Goal: Task Accomplishment & Management: Use online tool/utility

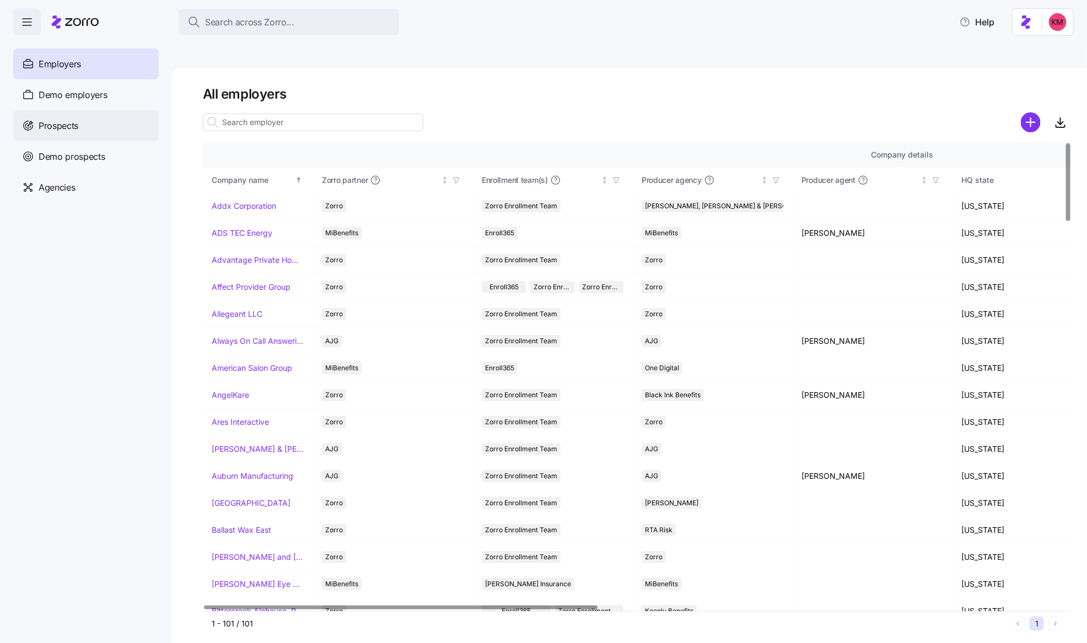
click at [99, 120] on div "Prospects" at bounding box center [86, 125] width 146 height 31
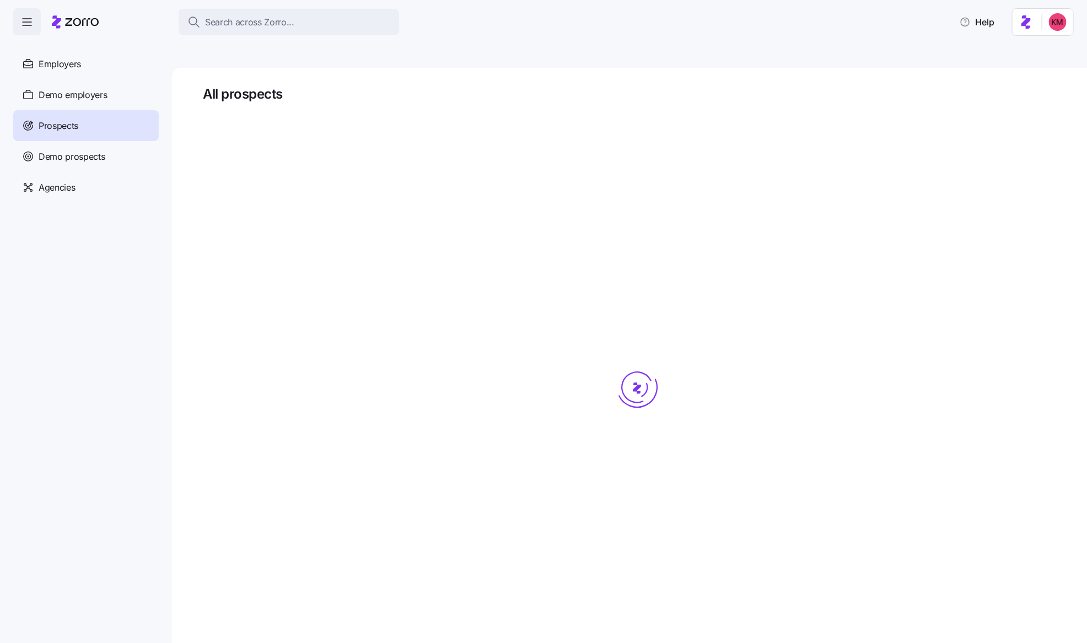
click at [321, 111] on div at bounding box center [637, 408] width 869 height 595
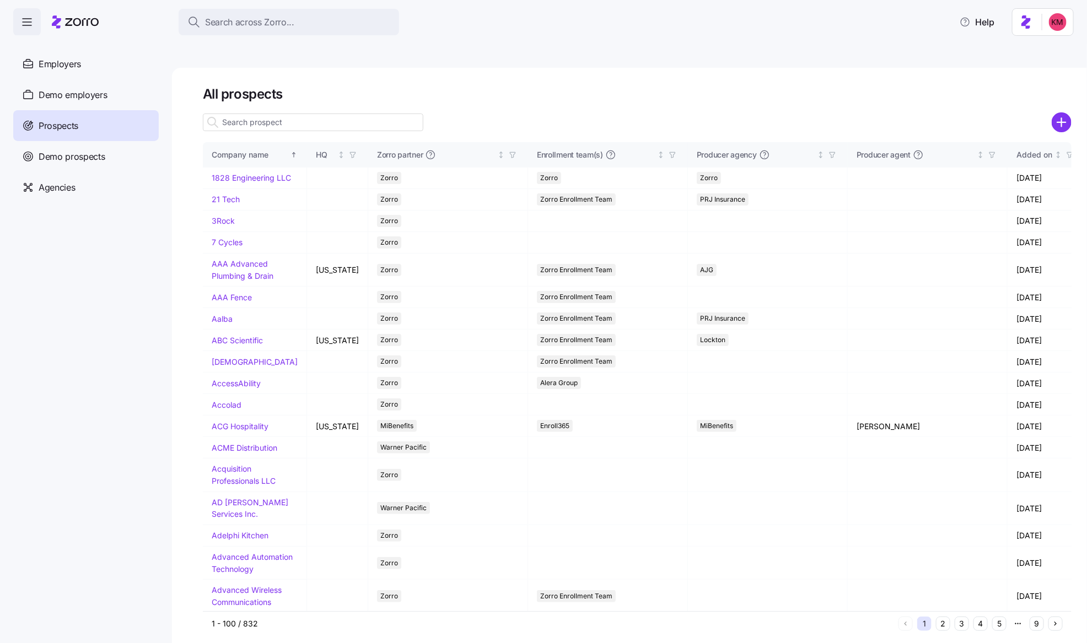
click at [322, 114] on input at bounding box center [313, 123] width 221 height 18
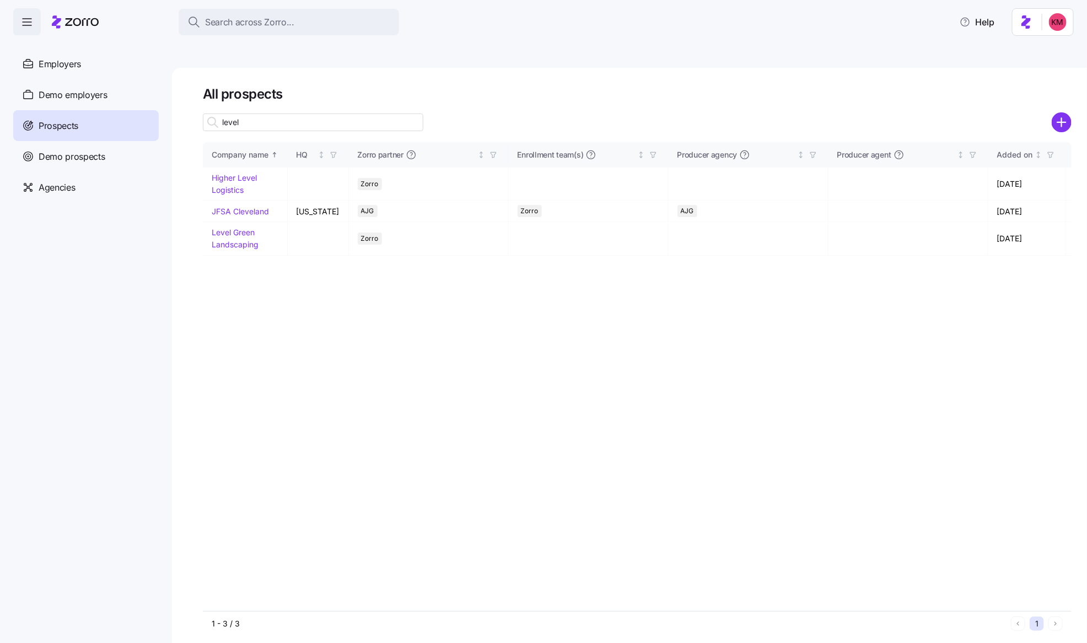
click at [323, 114] on input "level" at bounding box center [313, 123] width 221 height 18
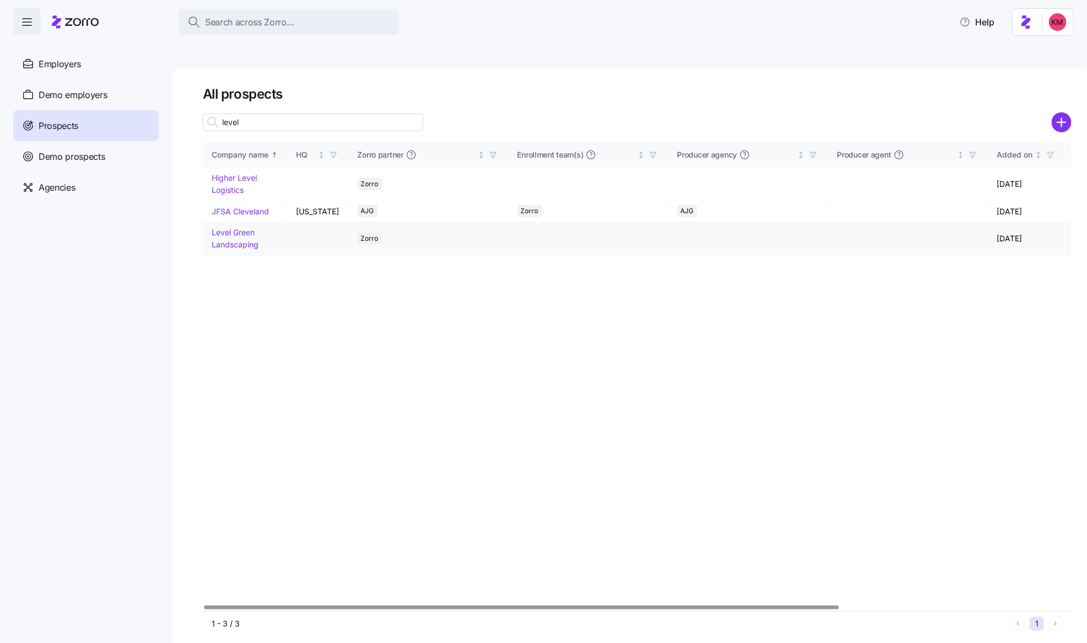
type input "level"
click at [232, 228] on link "Level Green Landscaping" at bounding box center [235, 239] width 47 height 22
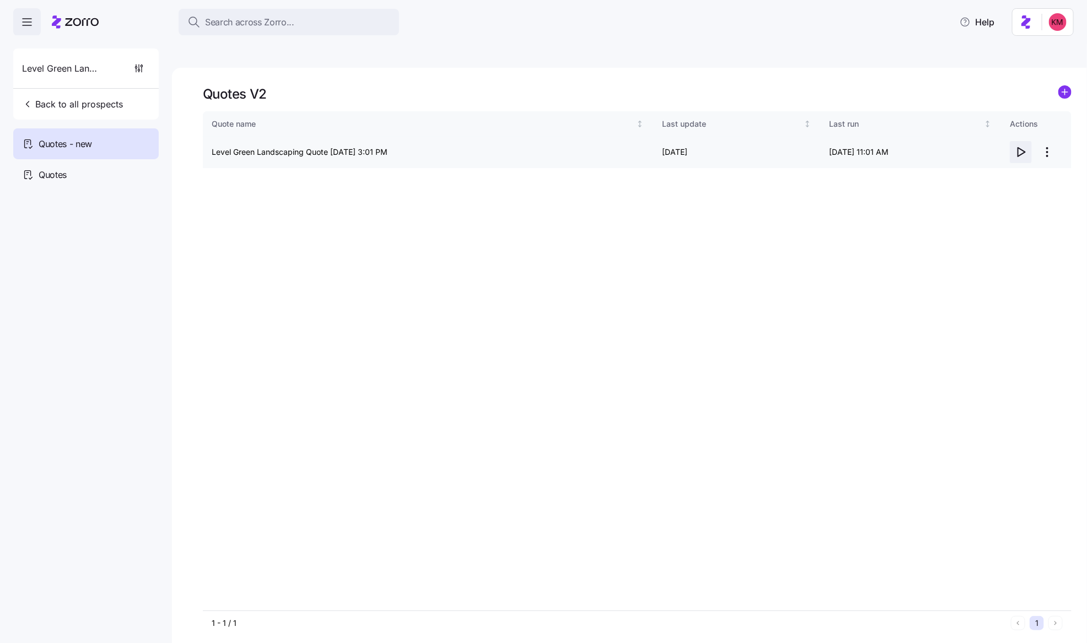
click at [869, 146] on icon "button" at bounding box center [1020, 152] width 13 height 13
click at [869, 126] on html "Search across Zorro... Help Level Green Landscaping Back to all prospects Quote…" at bounding box center [543, 374] width 1087 height 748
click at [869, 145] on div "Edit quote" at bounding box center [1003, 153] width 101 height 18
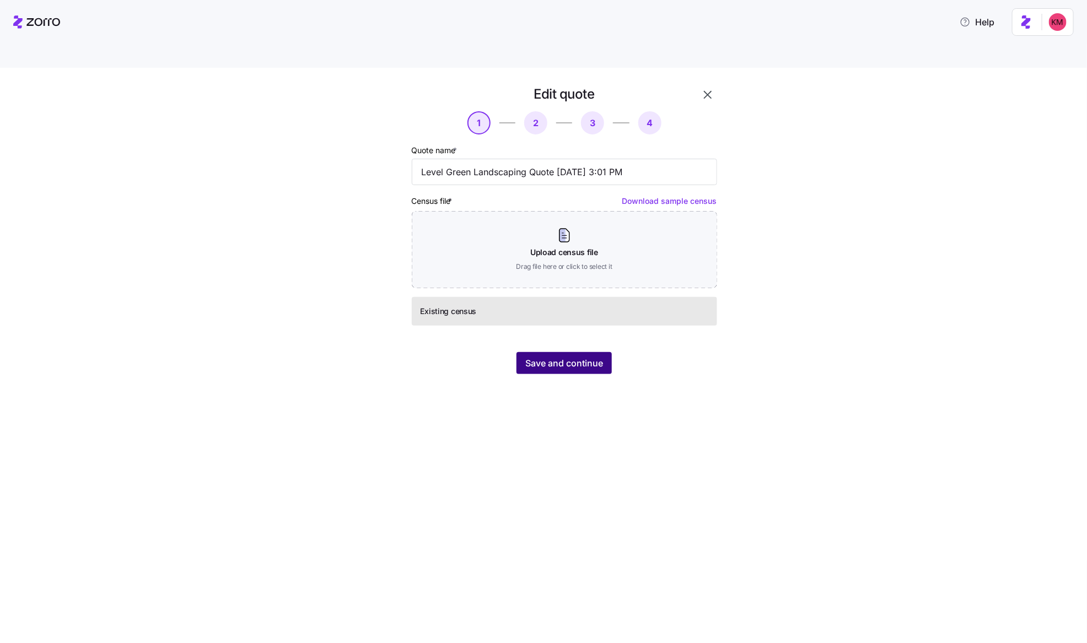
click at [586, 357] on span "Save and continue" at bounding box center [564, 363] width 78 height 13
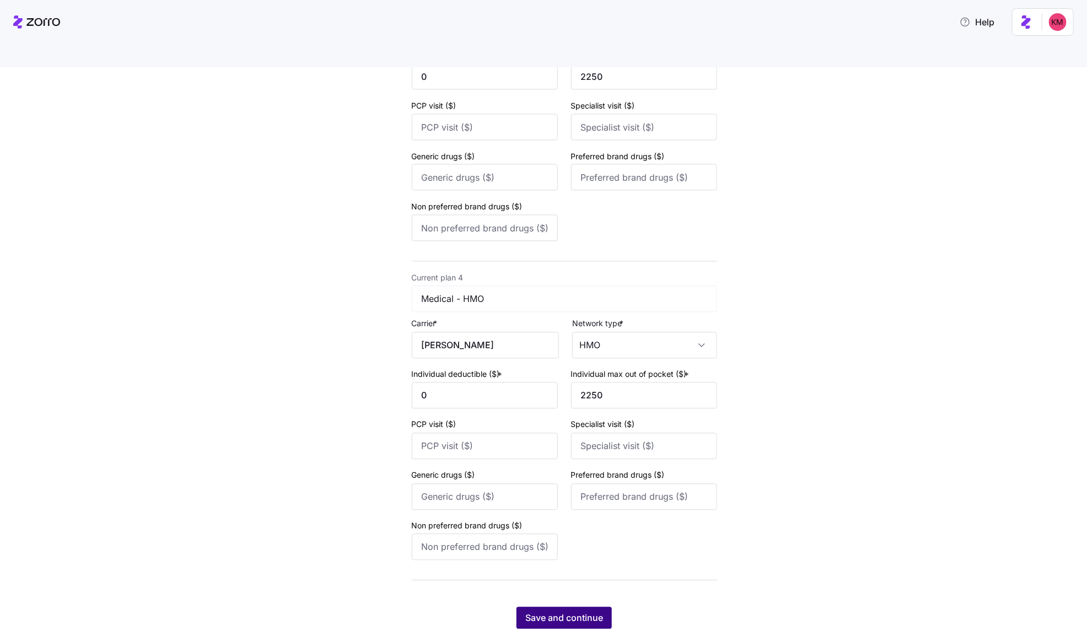
scroll to position [859, 0]
click at [574, 514] on span "Save and continue" at bounding box center [564, 618] width 78 height 13
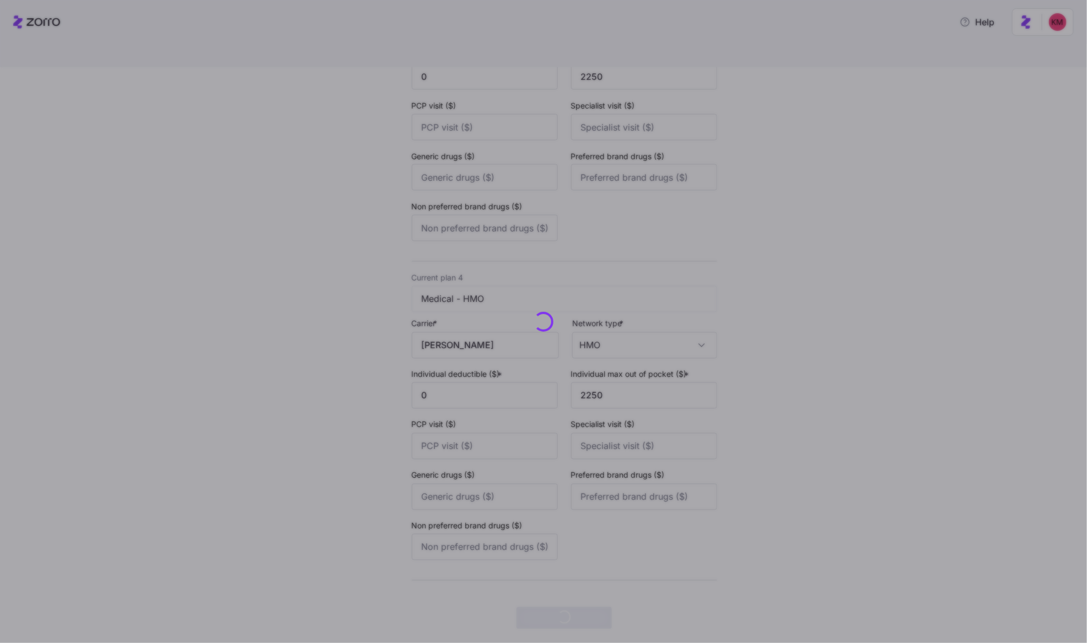
scroll to position [0, 0]
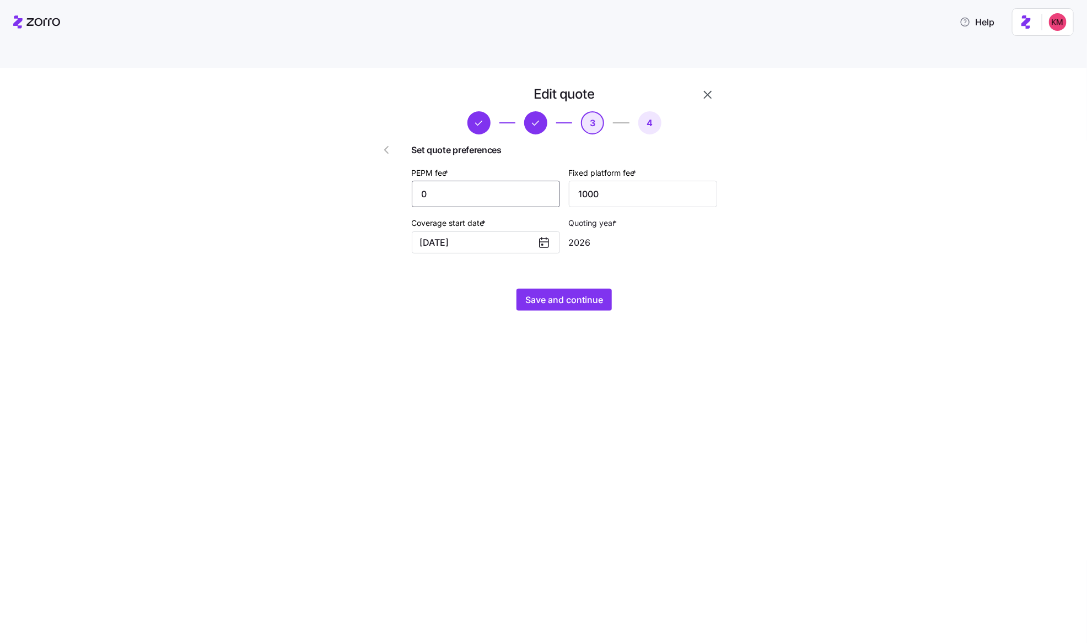
click at [497, 181] on input "0" at bounding box center [486, 194] width 148 height 26
click at [496, 181] on input "0" at bounding box center [486, 194] width 148 height 26
type input "20"
click at [575, 289] on button "Save and continue" at bounding box center [564, 300] width 95 height 22
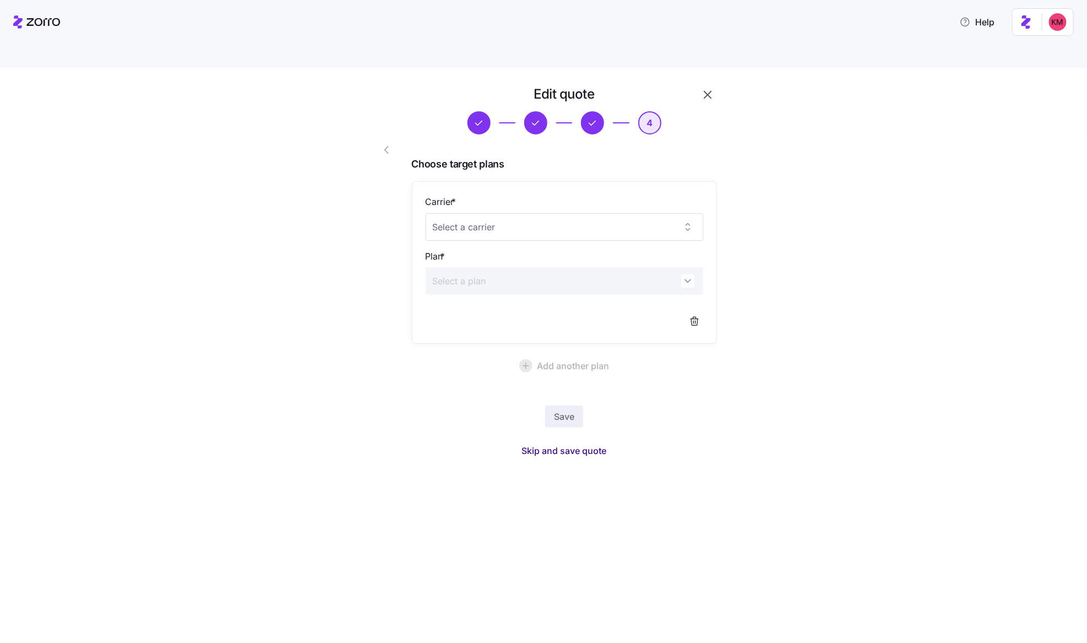
click at [579, 444] on span "Skip and save quote" at bounding box center [564, 450] width 85 height 13
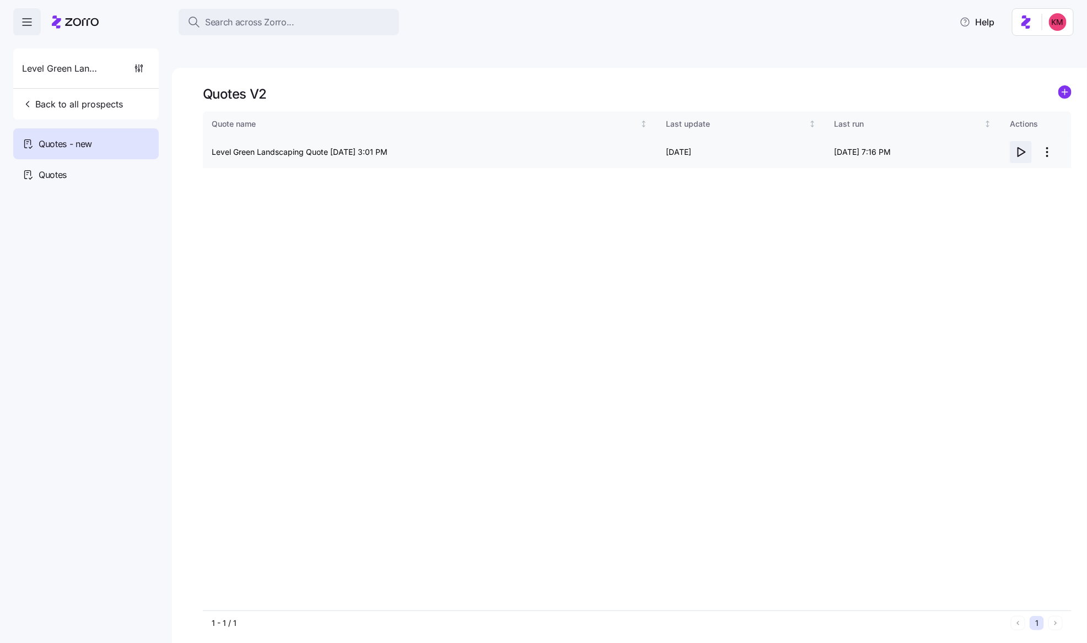
click at [869, 141] on button "button" at bounding box center [1021, 152] width 22 height 22
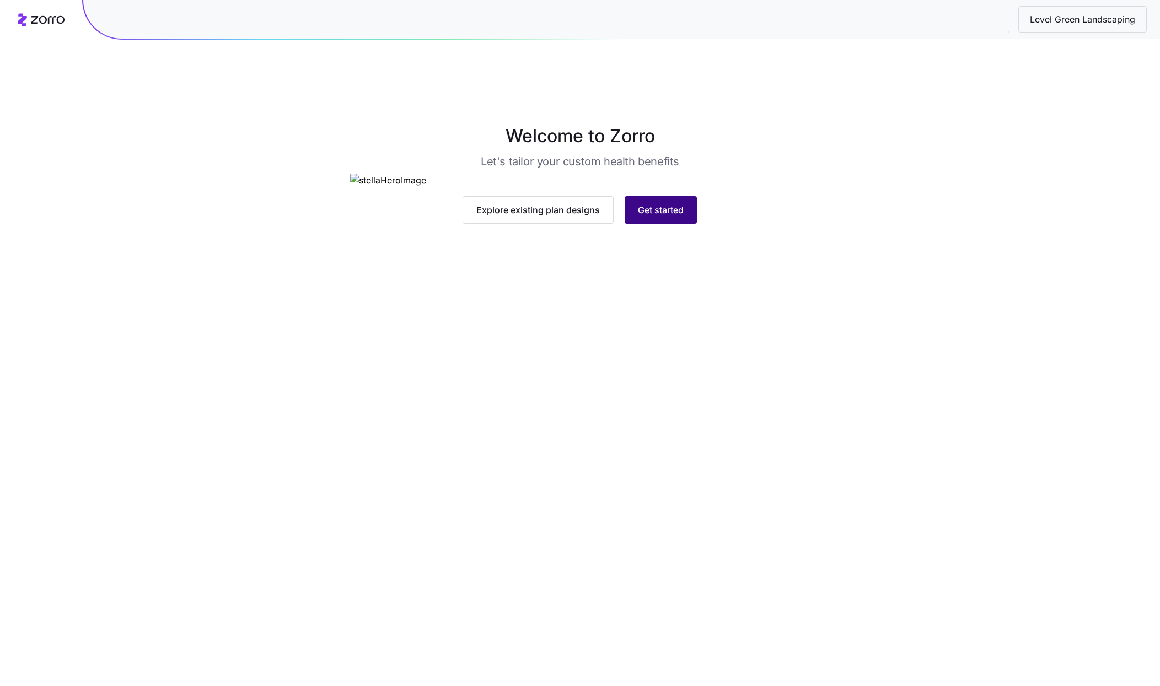
click at [641, 217] on span "Get started" at bounding box center [661, 209] width 46 height 13
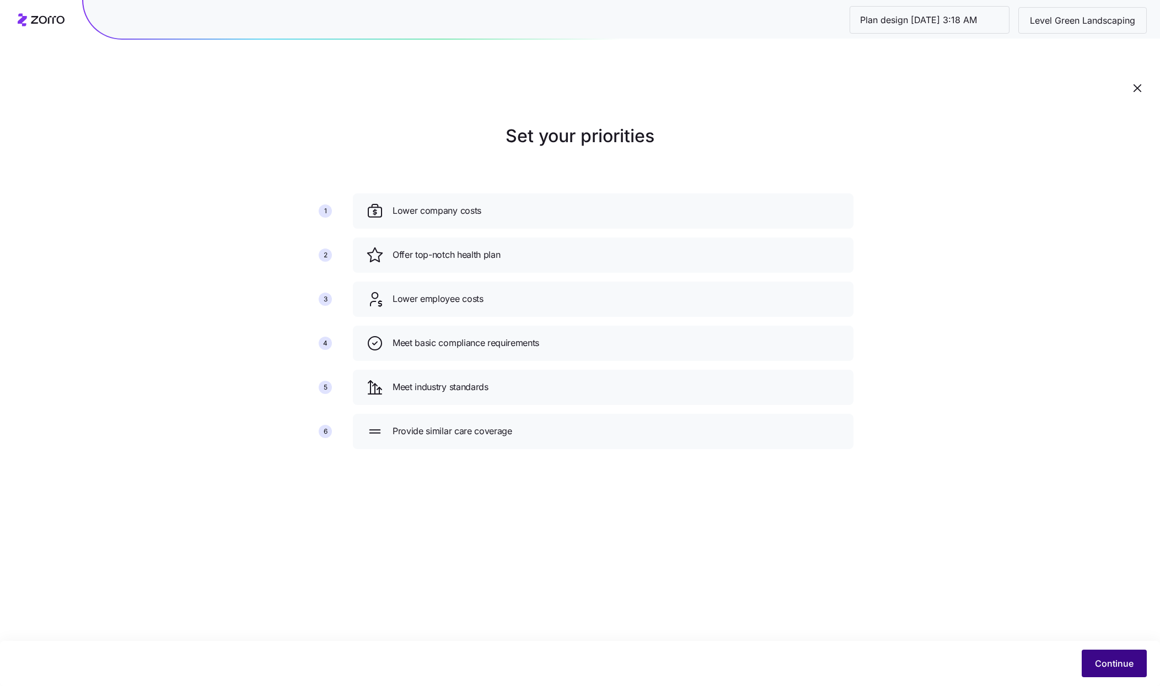
click at [1100, 655] on button "Continue" at bounding box center [1114, 664] width 65 height 28
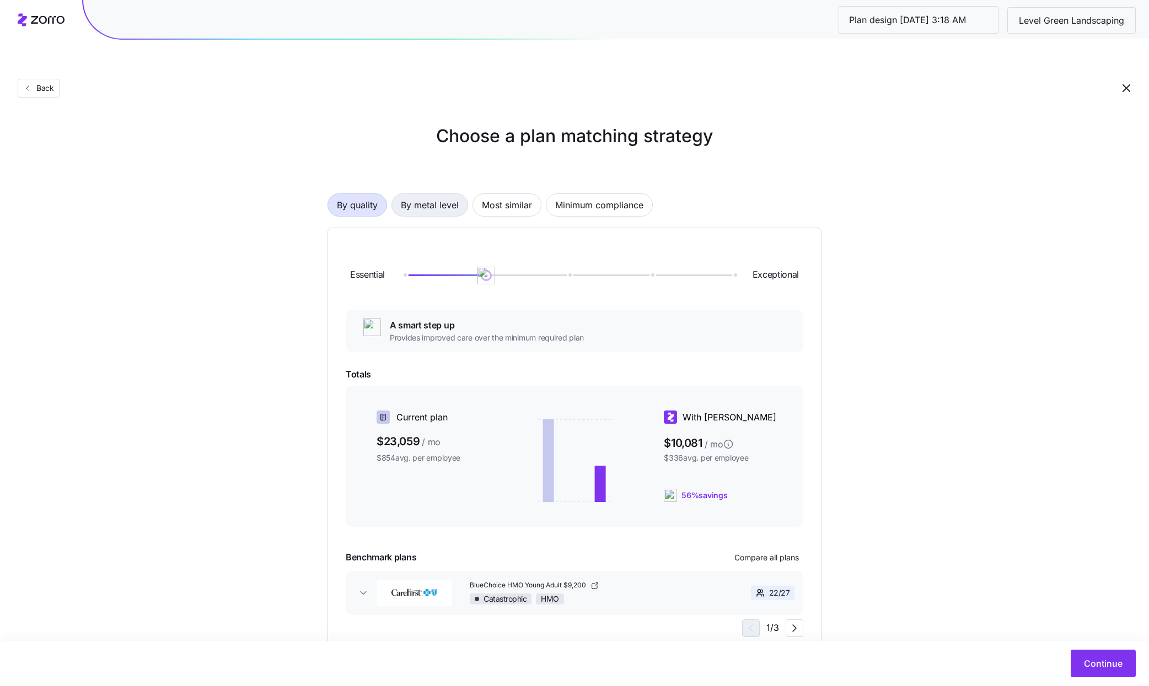
click at [432, 194] on span "By metal level" at bounding box center [430, 205] width 58 height 22
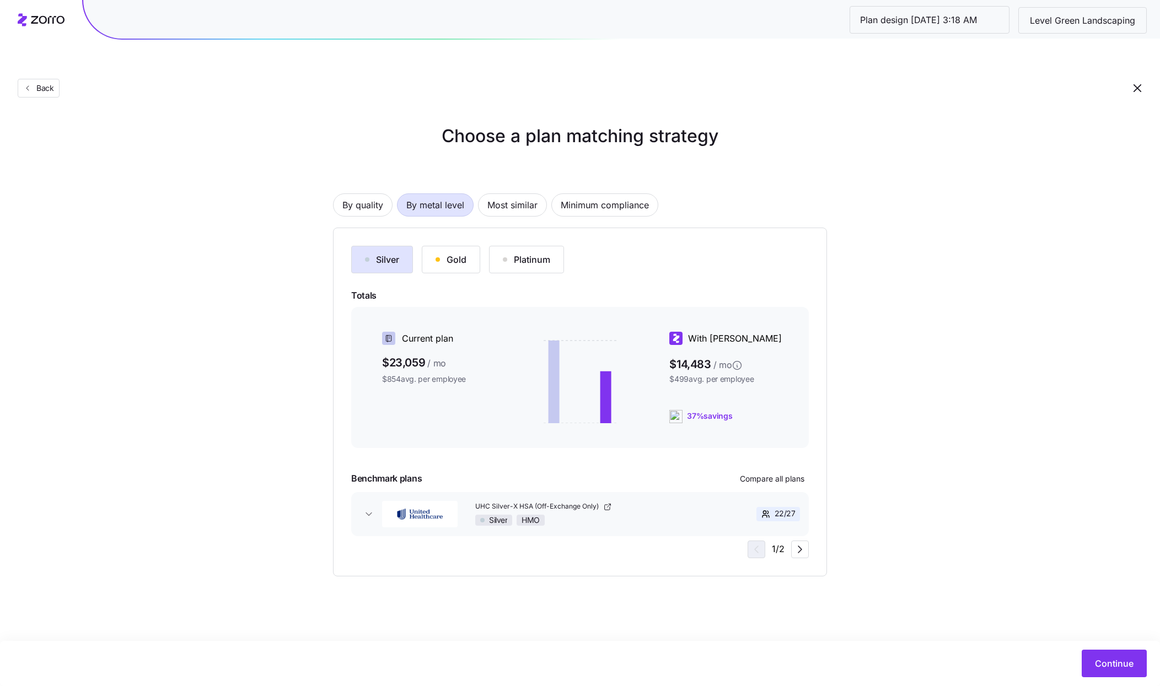
click at [461, 253] on div "Gold" at bounding box center [451, 259] width 31 height 13
click at [1118, 667] on span "Continue" at bounding box center [1114, 663] width 39 height 13
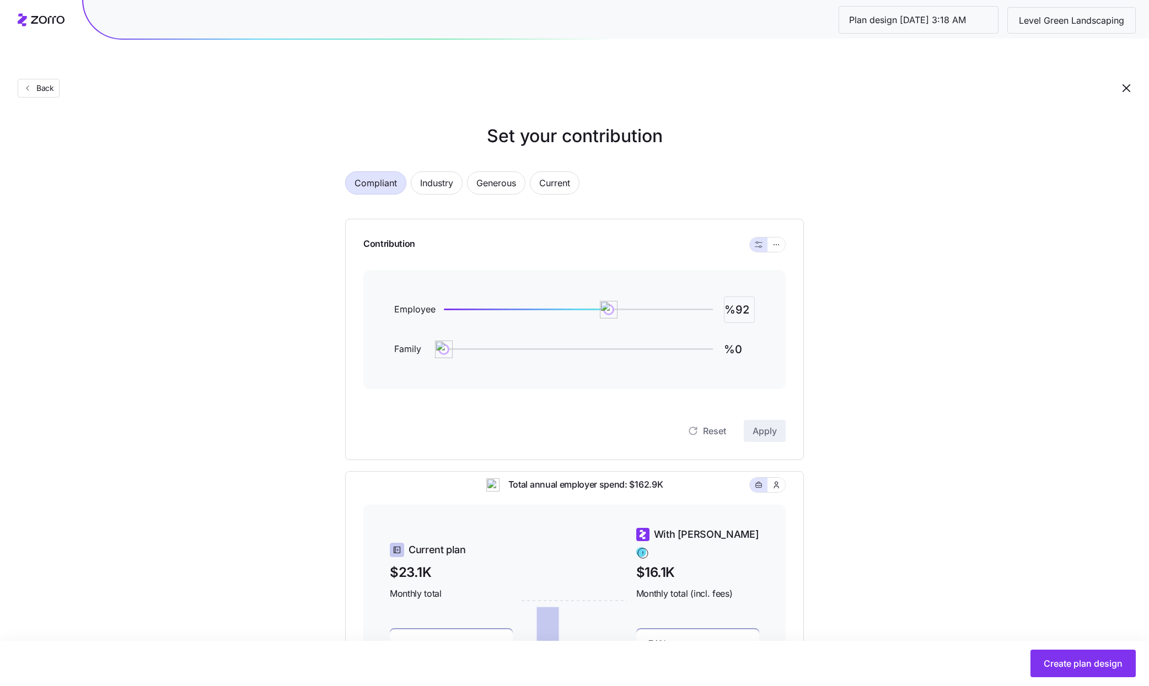
click at [724, 297] on input "%92" at bounding box center [739, 310] width 31 height 26
click at [736, 297] on input "%92" at bounding box center [739, 310] width 31 height 26
type input "%51"
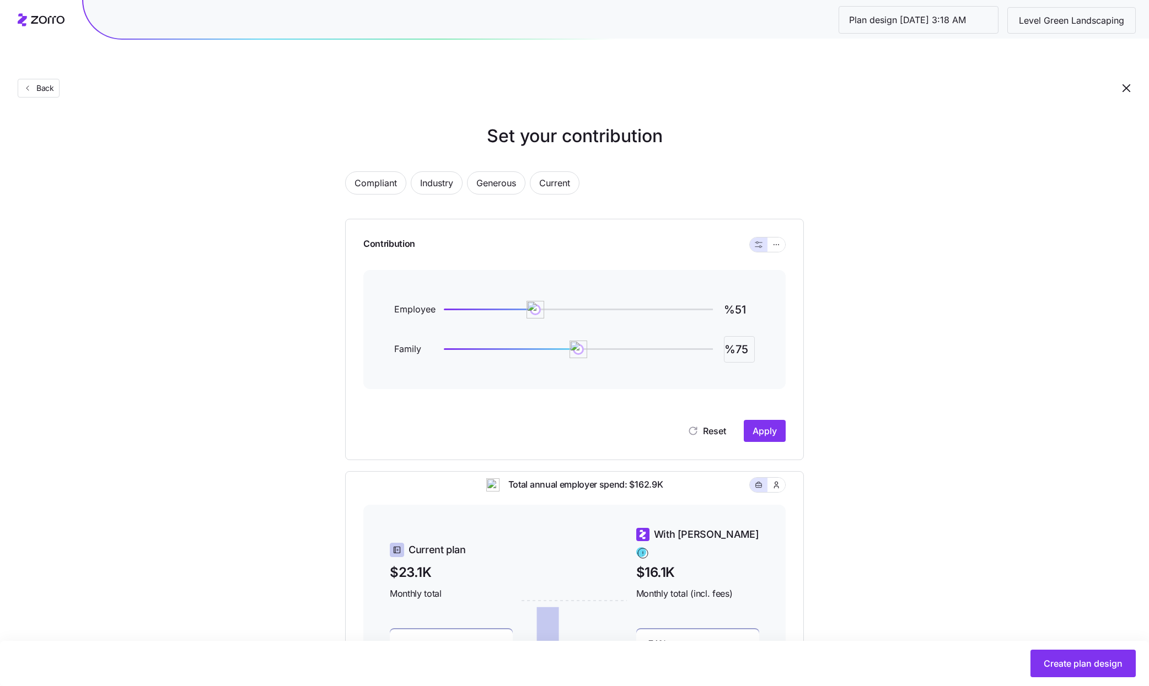
type input "%75"
click at [765, 425] on span "Apply" at bounding box center [765, 431] width 24 height 13
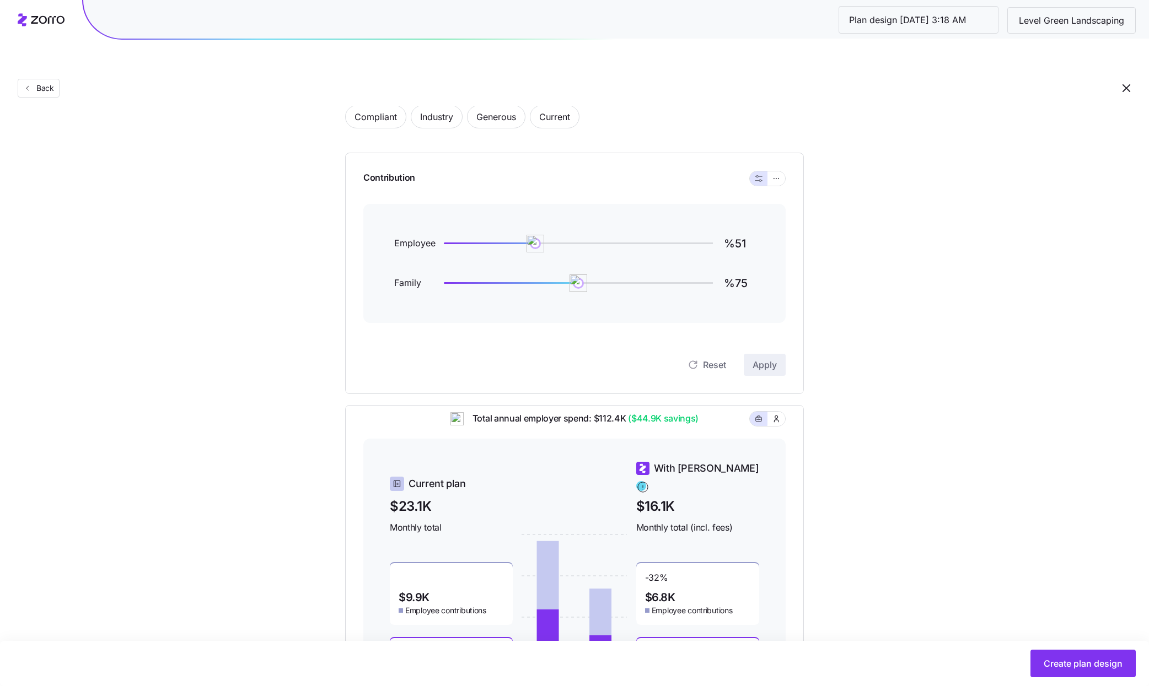
scroll to position [154, 0]
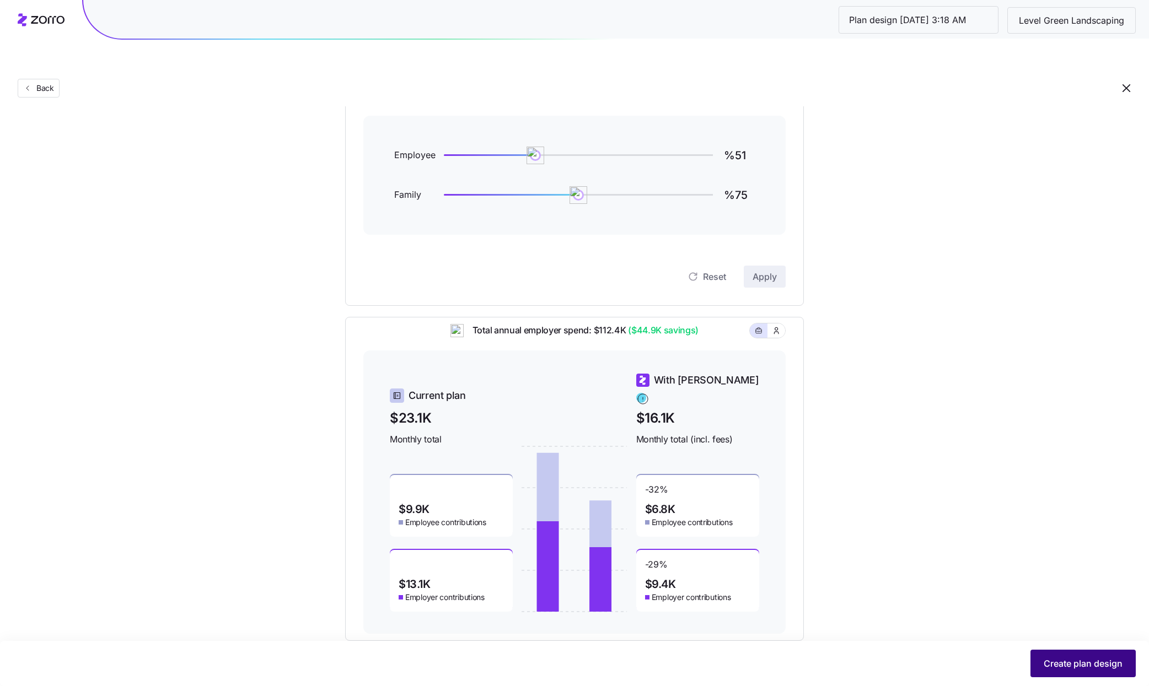
click at [1048, 662] on span "Create plan design" at bounding box center [1083, 663] width 79 height 13
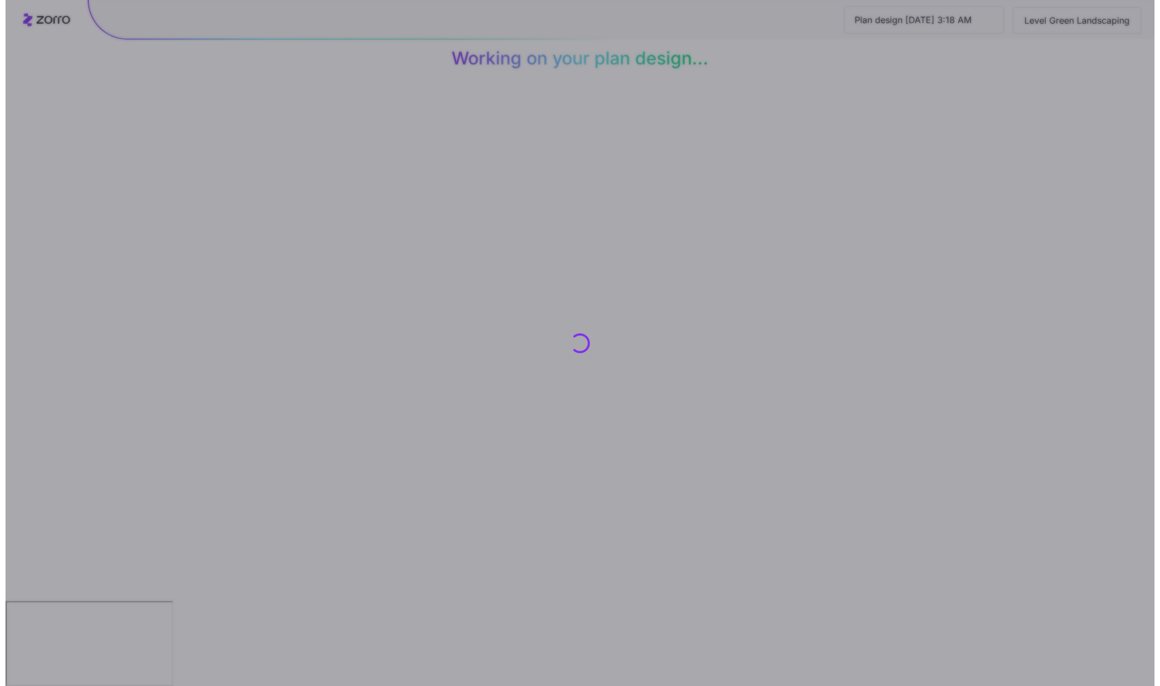
scroll to position [0, 0]
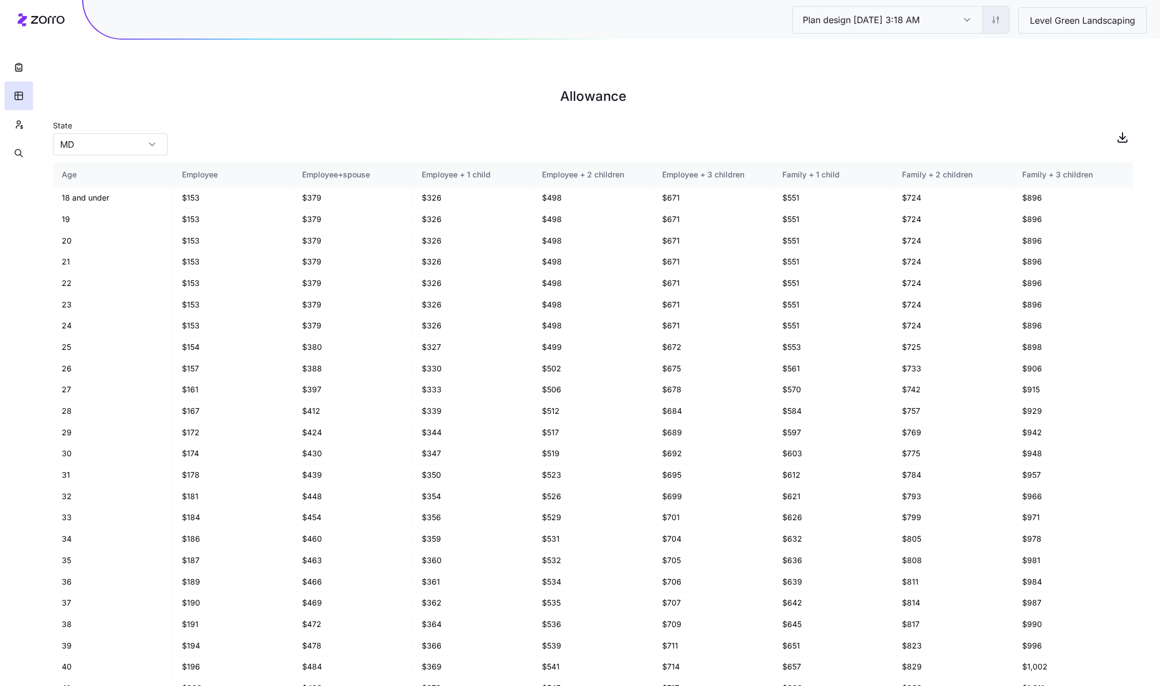
click at [985, 18] on html "Plan design 10/15/2025 3:18 AM Plan design 10/15/2025 3:18 AM Level Green Lands…" at bounding box center [580, 398] width 1160 height 797
click at [1040, 20] on html "Plan design 10/15/2025 3:18 AM Plan design 10/15/2025 3:18 AM Level Green Lands…" at bounding box center [580, 398] width 1160 height 797
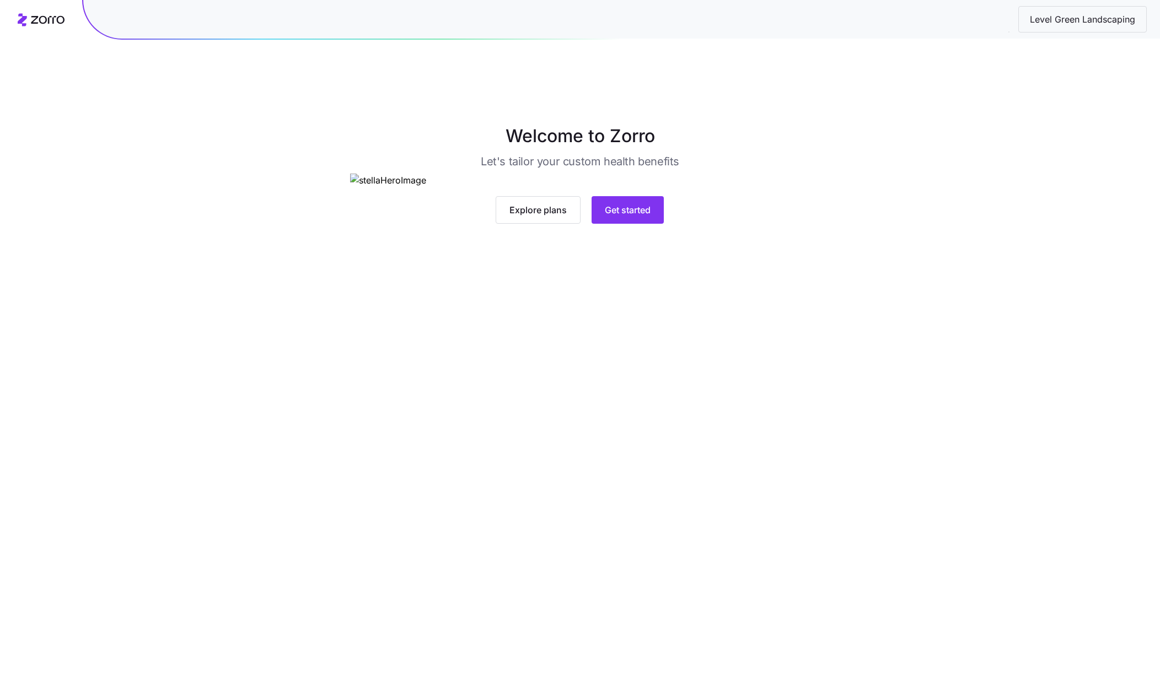
click at [655, 224] on div "Explore plans Get started" at bounding box center [579, 199] width 459 height 50
click at [651, 217] on span "Get started" at bounding box center [628, 209] width 46 height 13
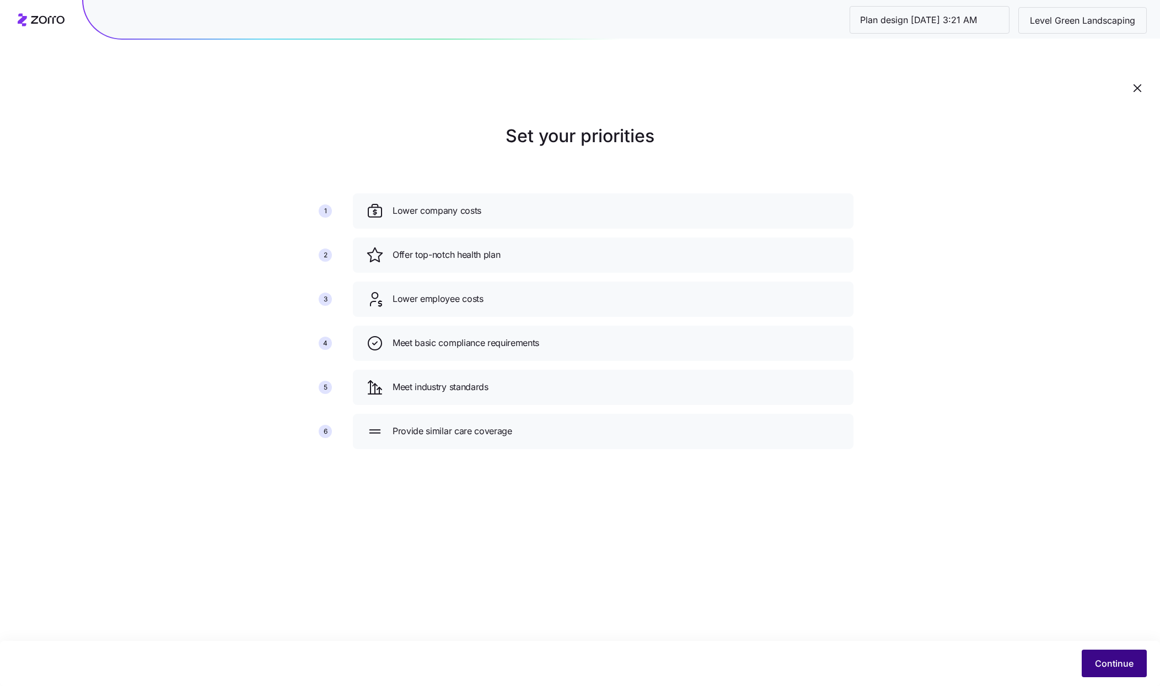
click at [1111, 656] on button "Continue" at bounding box center [1114, 664] width 65 height 28
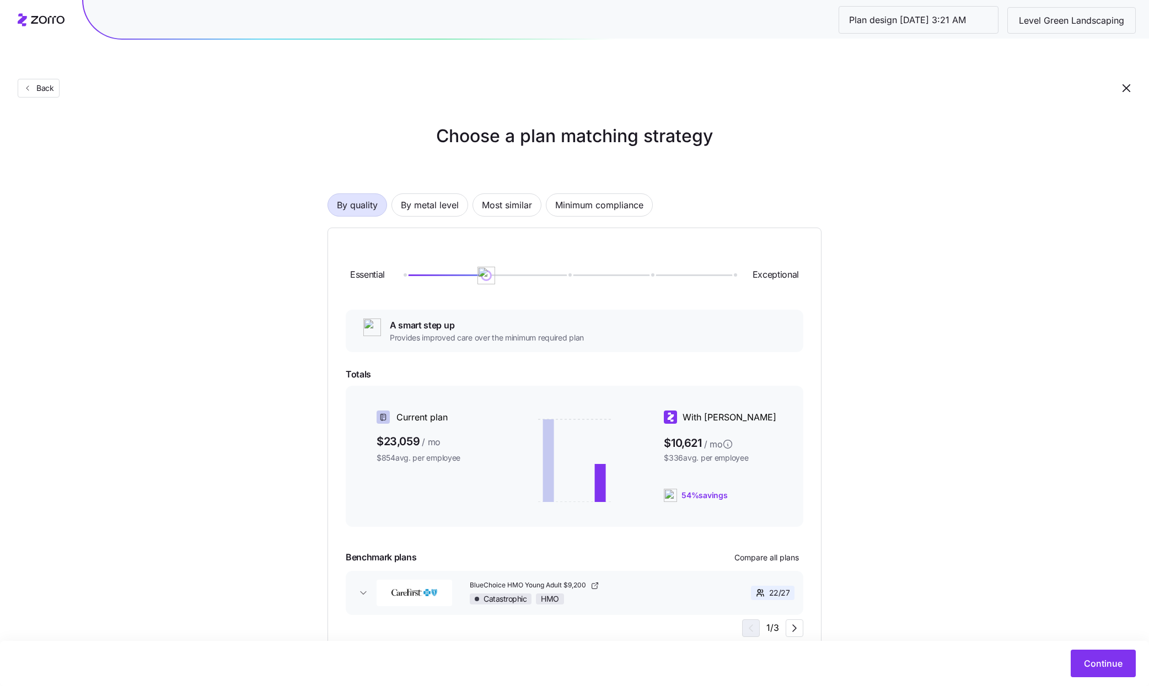
drag, startPoint x: 452, startPoint y: 182, endPoint x: 449, endPoint y: 216, distance: 33.2
click at [452, 194] on span "By metal level" at bounding box center [430, 205] width 58 height 22
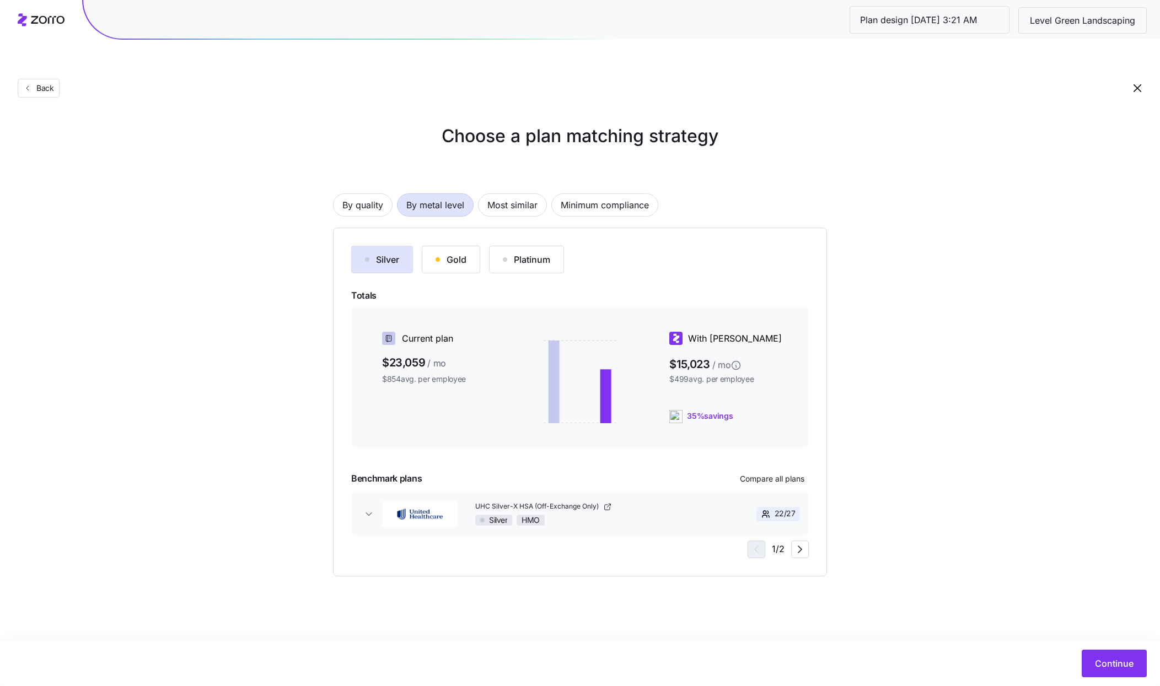
click at [453, 253] on div "Gold" at bounding box center [451, 259] width 31 height 13
click at [1111, 665] on span "Continue" at bounding box center [1114, 663] width 39 height 13
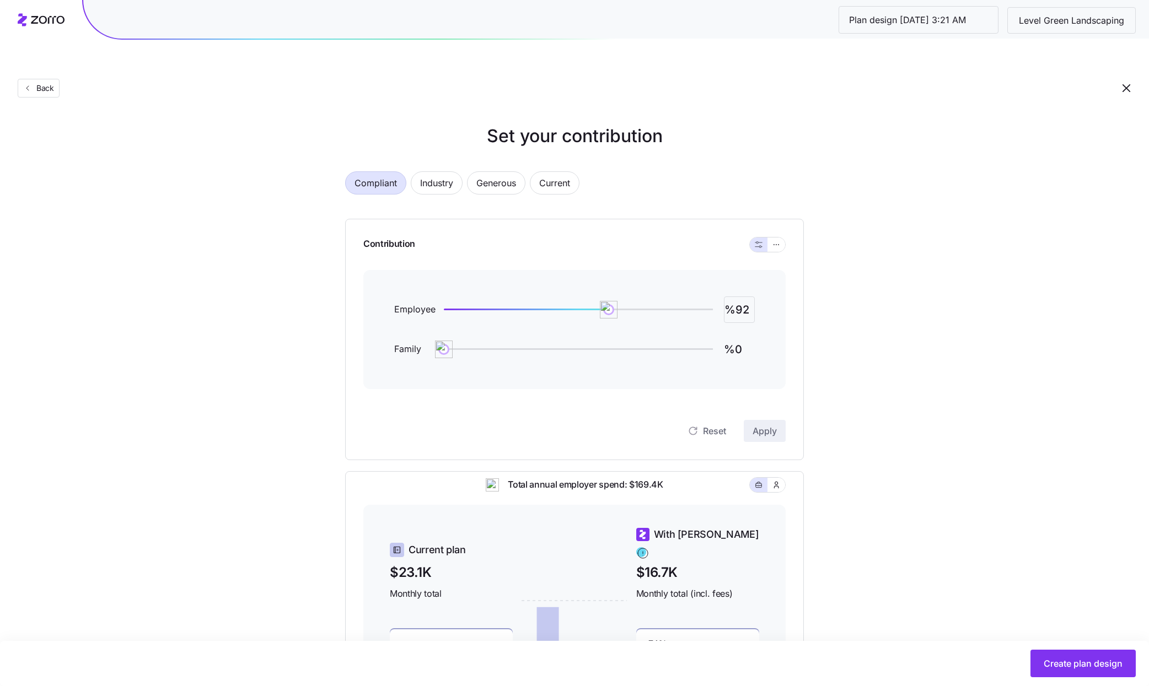
click at [740, 297] on input "%92" at bounding box center [739, 310] width 31 height 26
type input "%51"
type input "%75"
click at [781, 238] on button "button" at bounding box center [776, 245] width 18 height 14
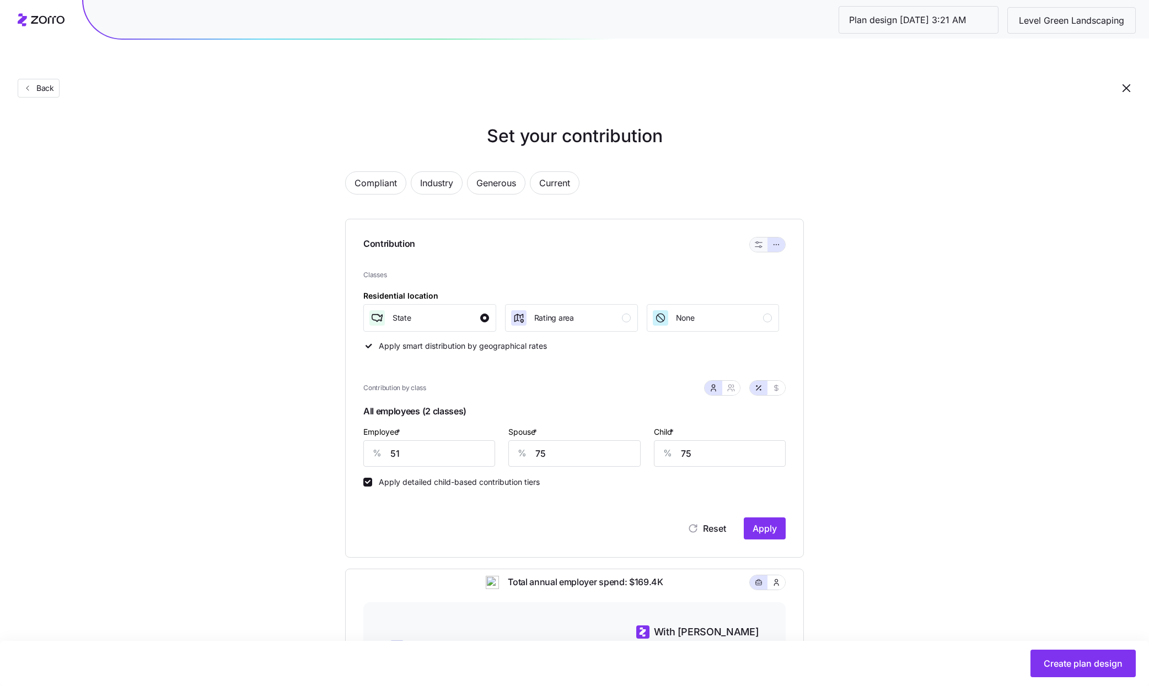
click at [751, 238] on button "button" at bounding box center [759, 245] width 18 height 14
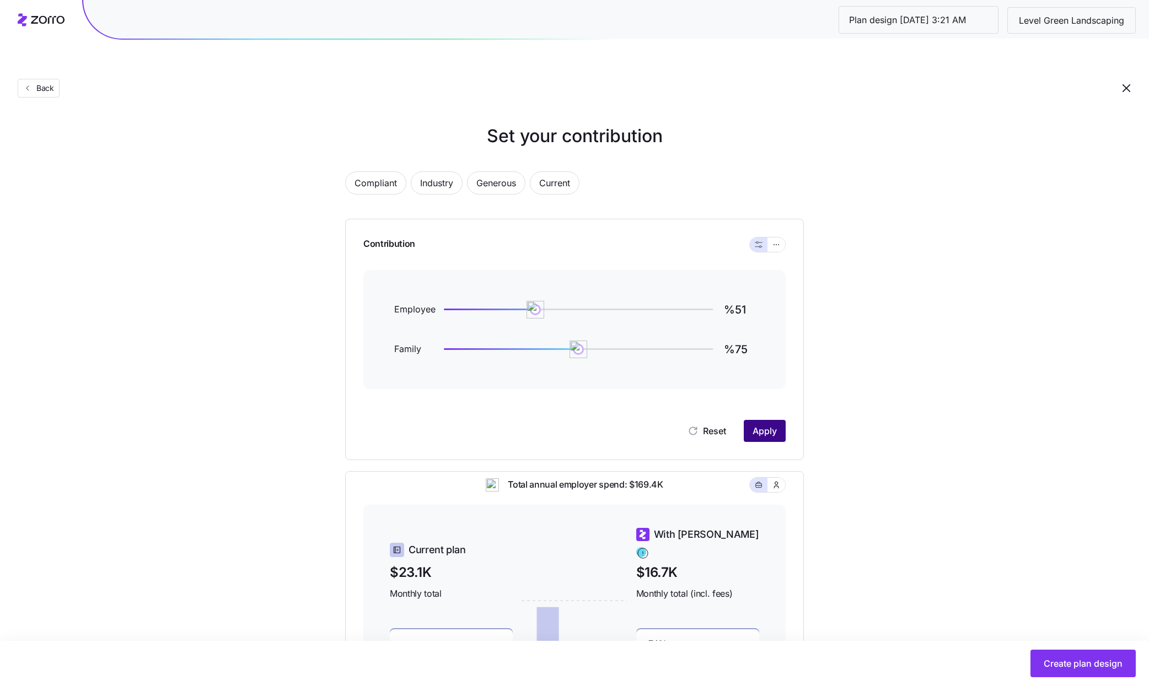
click at [770, 425] on span "Apply" at bounding box center [765, 431] width 24 height 13
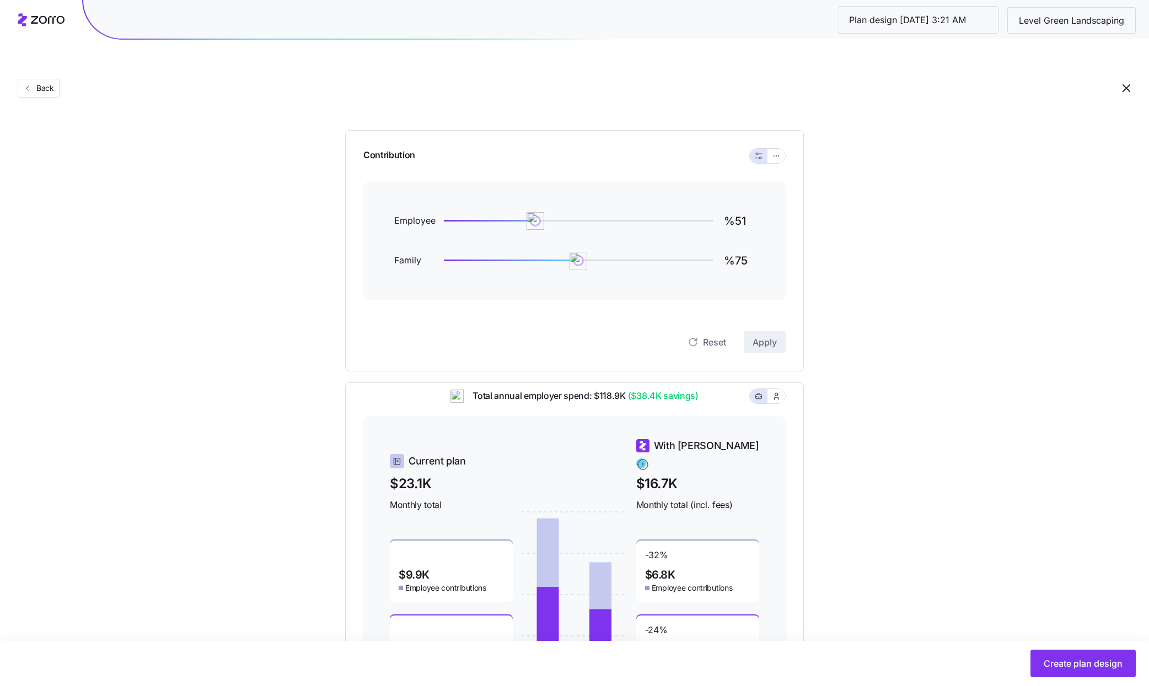
scroll to position [154, 0]
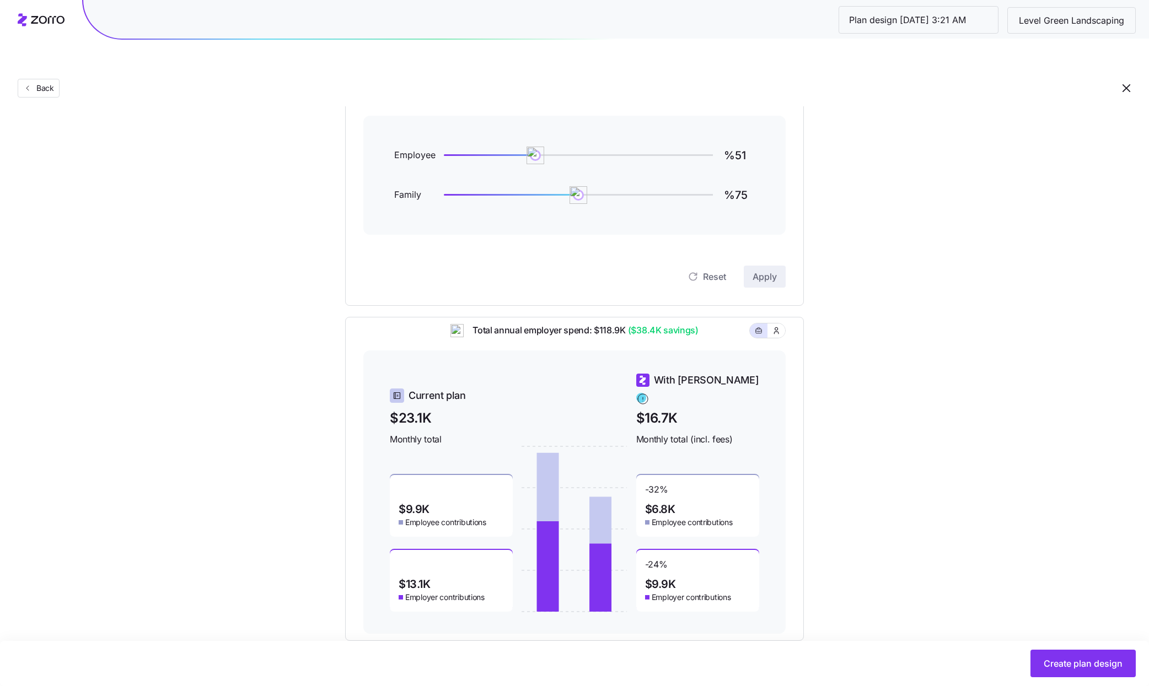
drag, startPoint x: 1000, startPoint y: 605, endPoint x: 1032, endPoint y: 636, distance: 44.1
click at [1000, 606] on div "Set your contribution Compliant Industry Generous Current Contribution Employee…" at bounding box center [574, 305] width 1149 height 673
click at [1045, 652] on button "Create plan design" at bounding box center [1082, 664] width 105 height 28
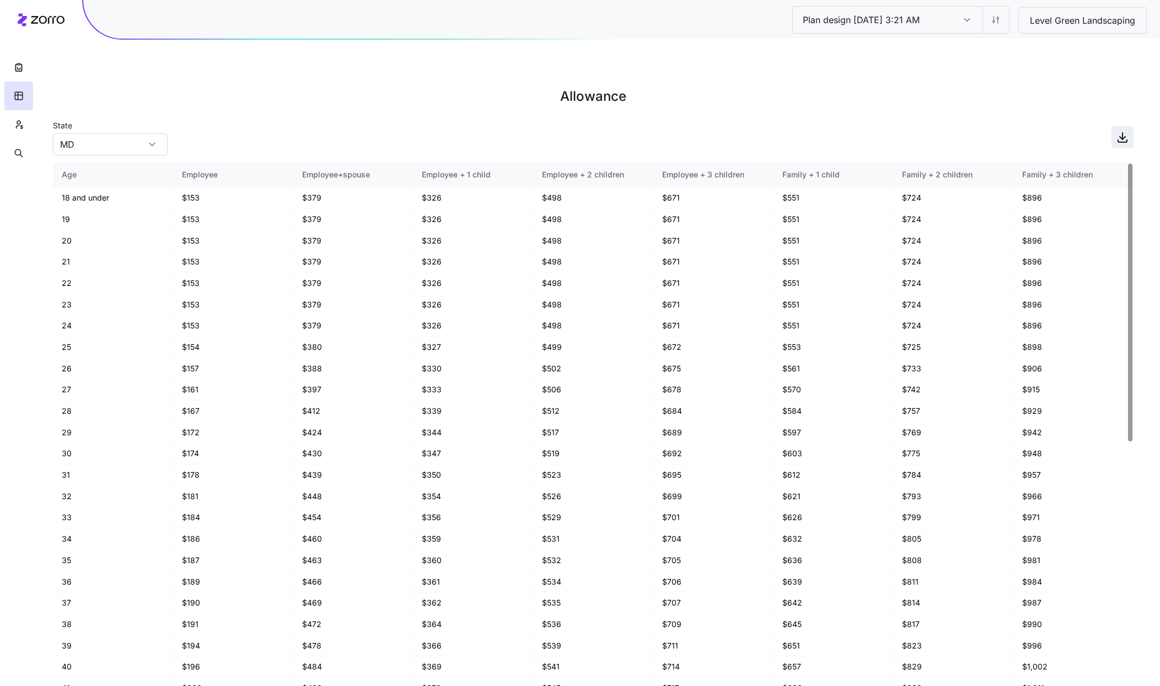
click at [1117, 131] on icon "button" at bounding box center [1122, 137] width 13 height 13
drag, startPoint x: 20, startPoint y: 65, endPoint x: 19, endPoint y: 117, distance: 52.4
click at [19, 116] on div at bounding box center [18, 84] width 37 height 168
click at [16, 128] on icon "button" at bounding box center [19, 124] width 10 height 11
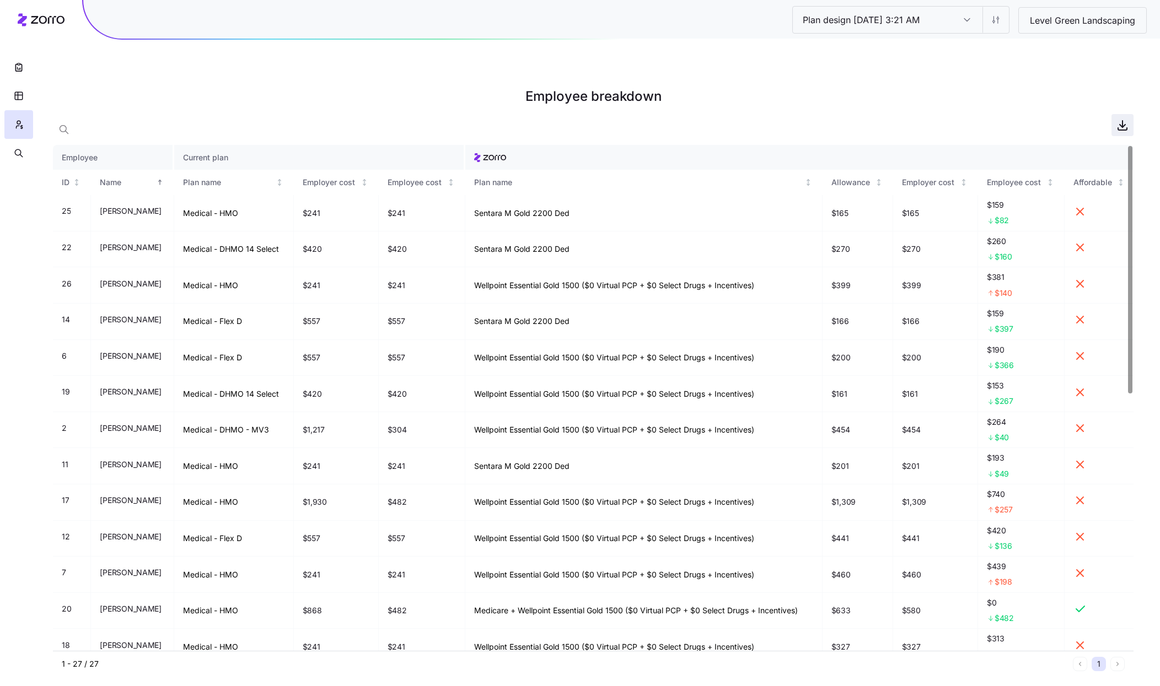
click at [1124, 119] on icon "button" at bounding box center [1122, 125] width 13 height 13
